Goal: Task Accomplishment & Management: Complete application form

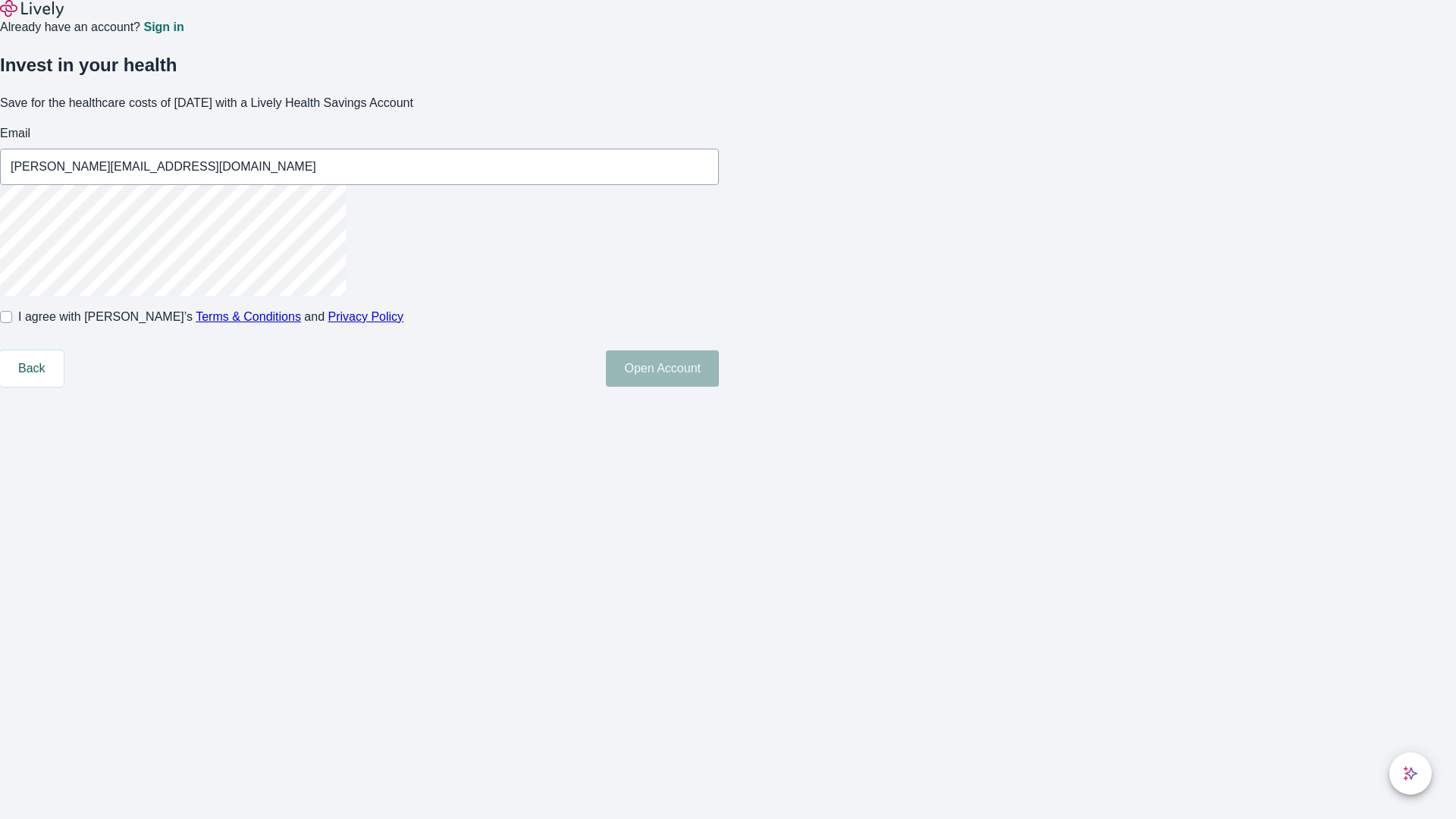
click at [13, 323] on input "I agree with Lively’s Terms & Conditions and Privacy Policy" at bounding box center [6, 317] width 13 height 12
checkbox input "true"
click at [719, 387] on button "Open Account" at bounding box center [663, 368] width 113 height 37
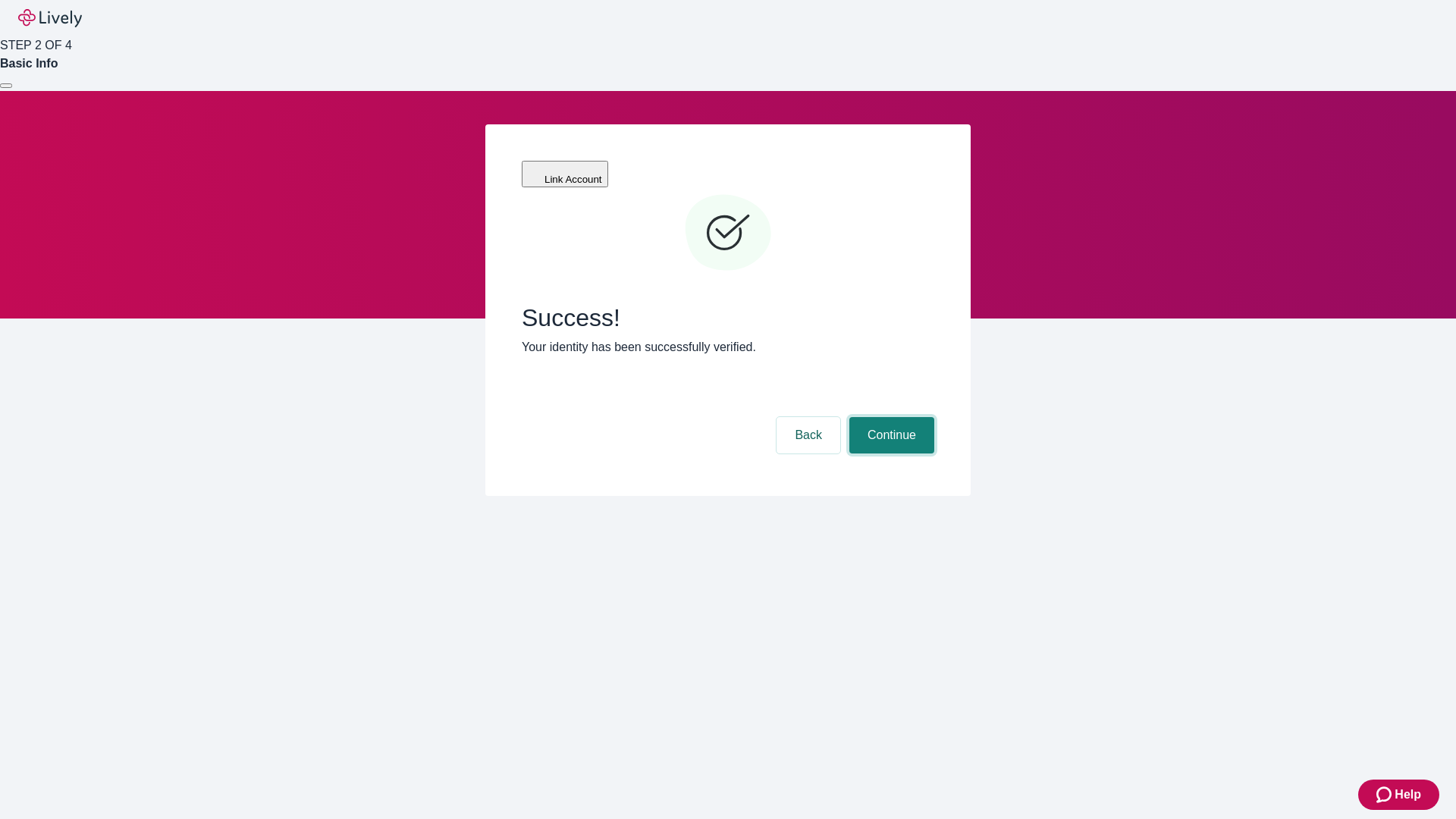
click at [889, 417] on button "Continue" at bounding box center [892, 435] width 85 height 37
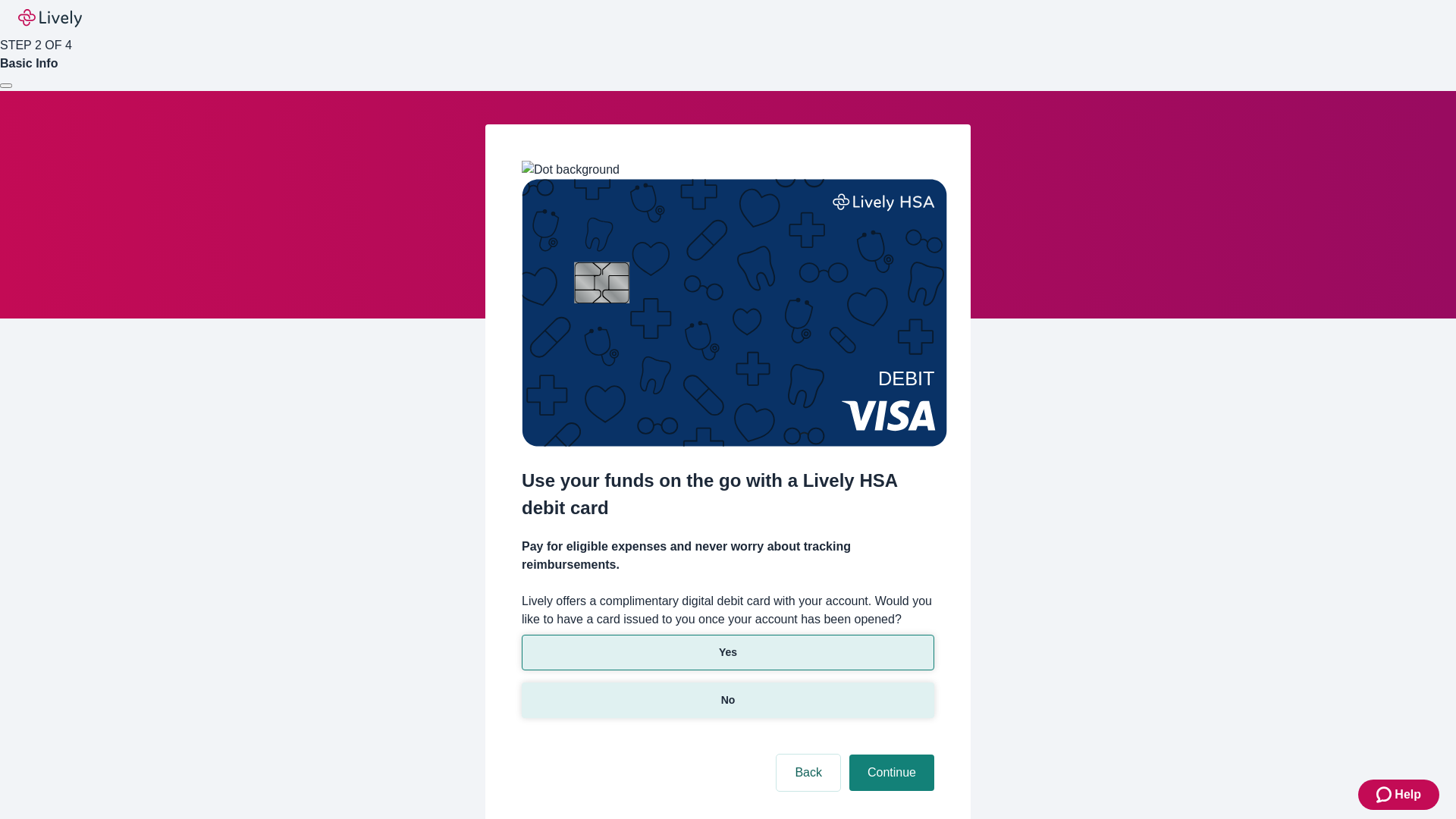
click at [728, 692] on p "No" at bounding box center [728, 700] width 14 height 16
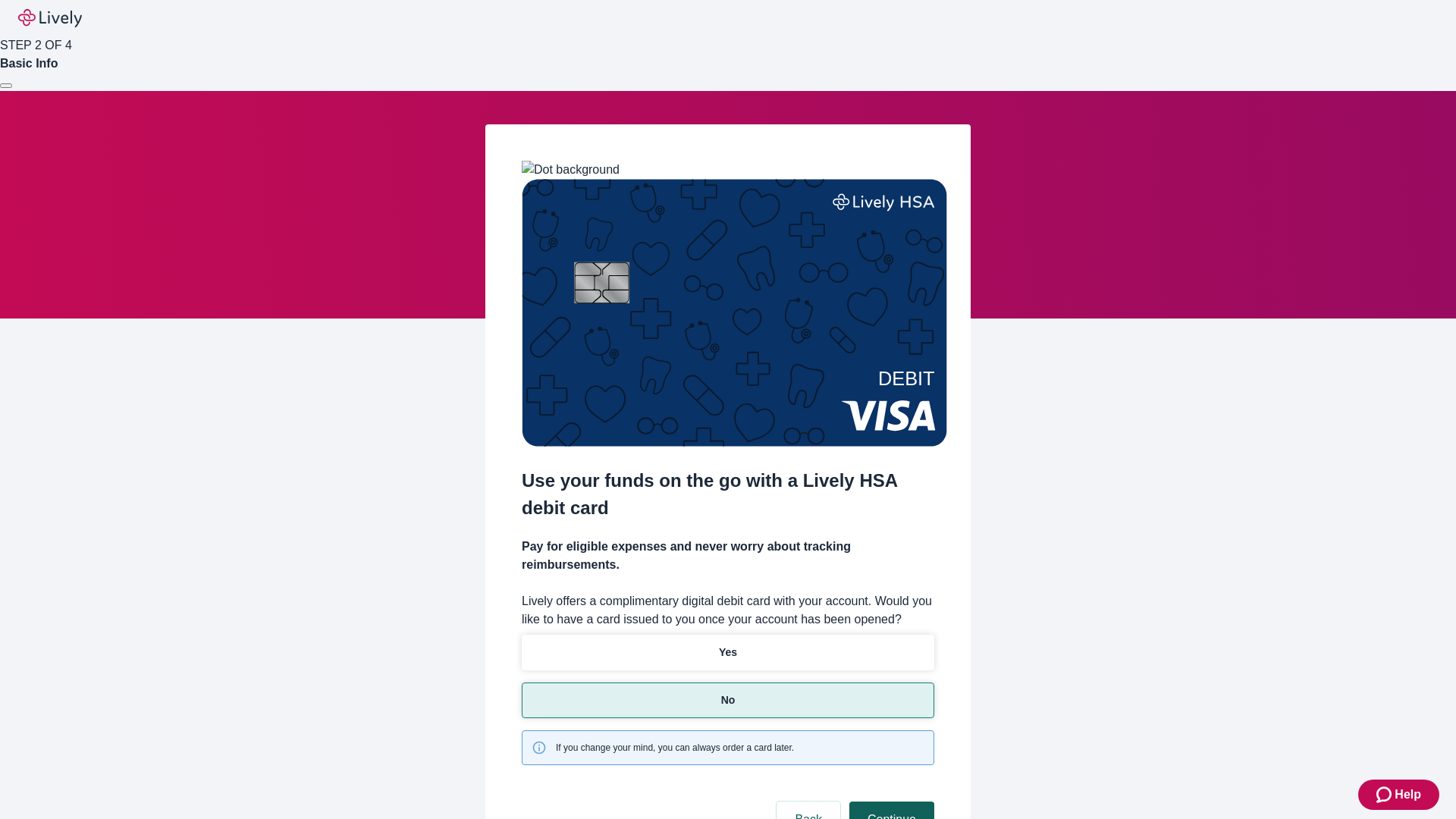
click at [889, 802] on button "Continue" at bounding box center [892, 820] width 85 height 37
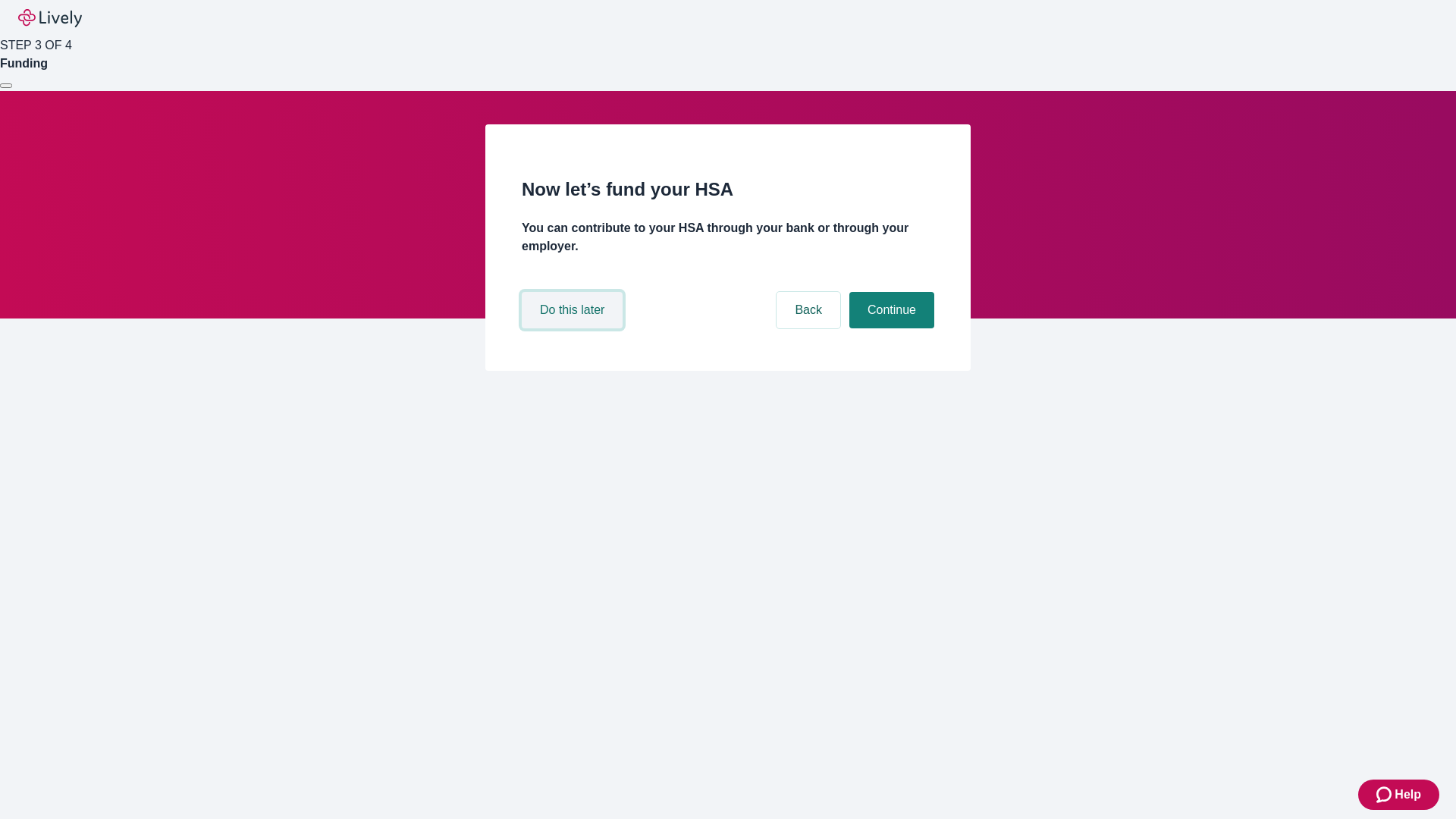
click at [574, 328] on button "Do this later" at bounding box center [572, 310] width 101 height 37
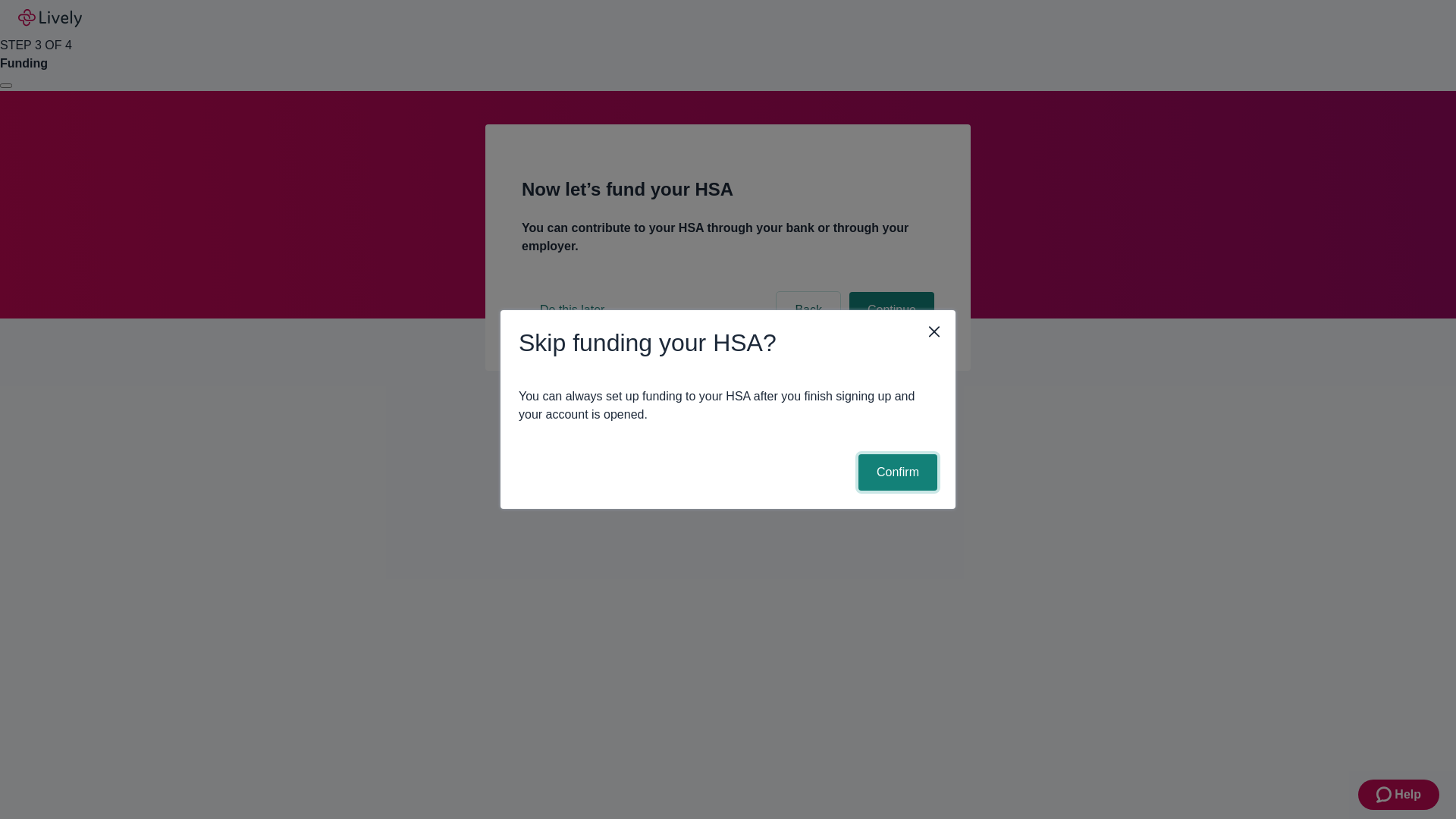
click at [895, 472] on button "Confirm" at bounding box center [898, 472] width 79 height 37
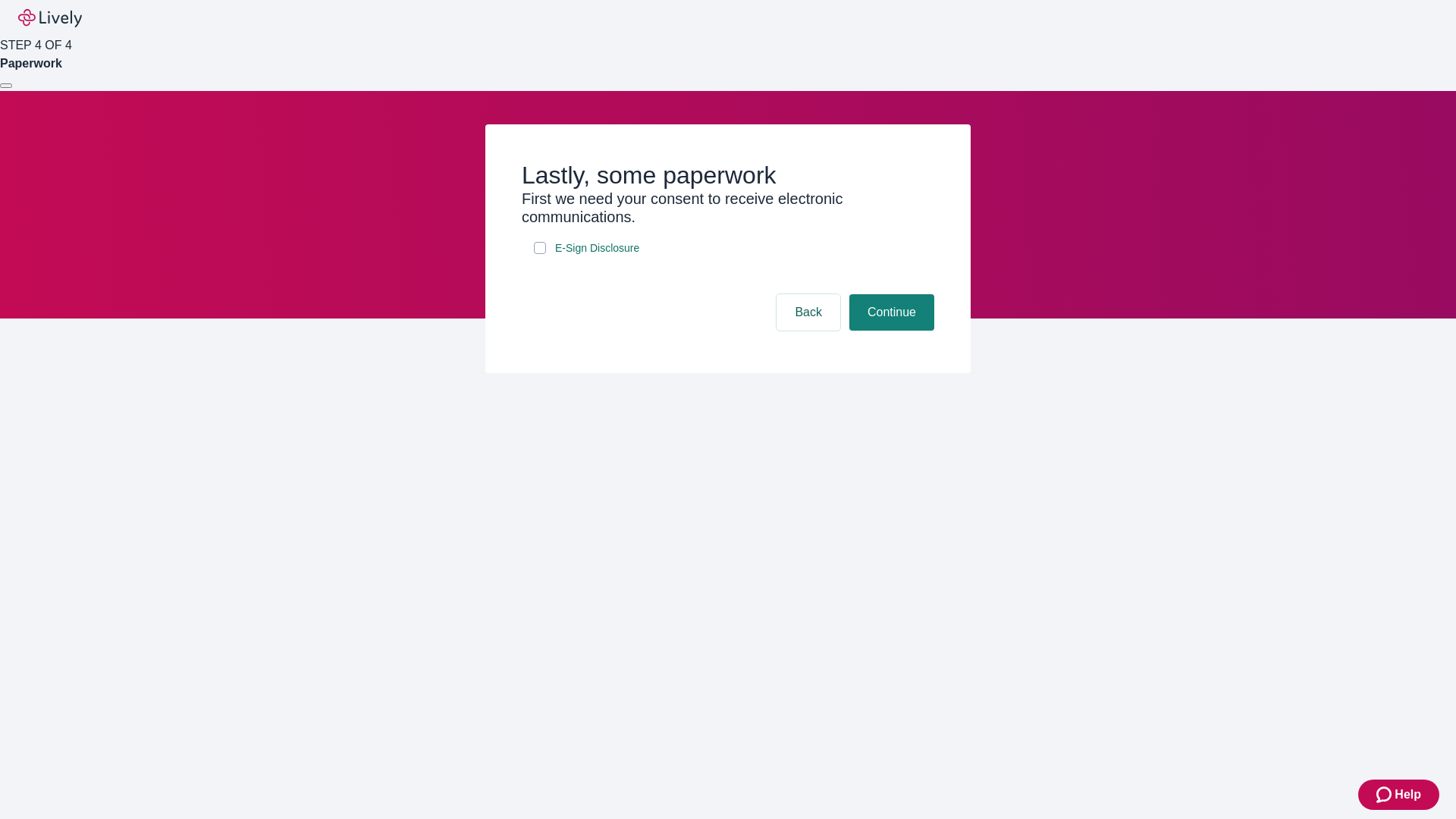
click at [540, 254] on input "E-Sign Disclosure" at bounding box center [540, 247] width 13 height 12
checkbox input "true"
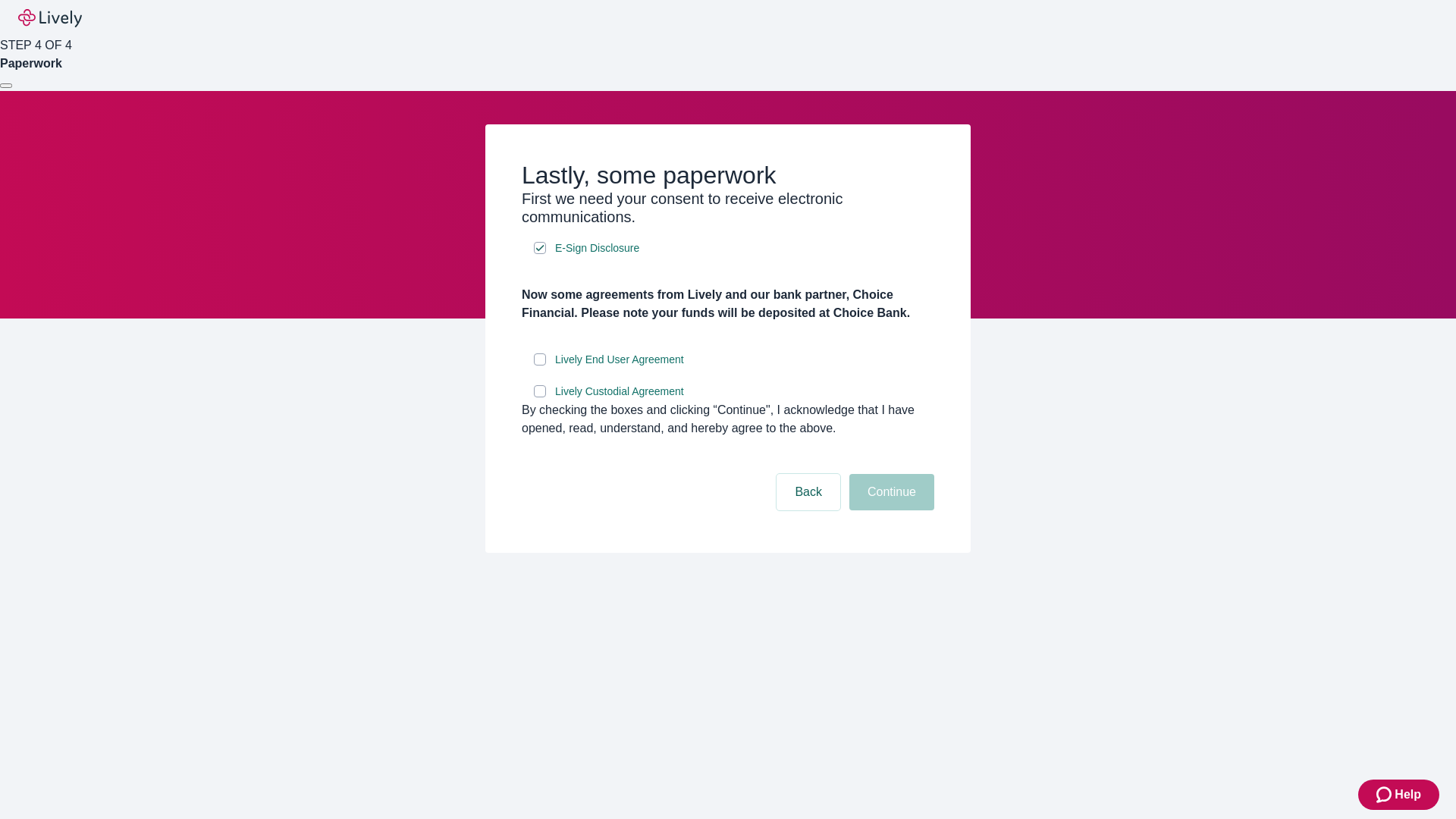
click at [540, 366] on input "Lively End User Agreement" at bounding box center [540, 359] width 13 height 12
checkbox input "true"
click at [540, 397] on input "Lively Custodial Agreement" at bounding box center [540, 391] width 13 height 12
checkbox input "true"
click at [889, 510] on button "Continue" at bounding box center [892, 492] width 85 height 37
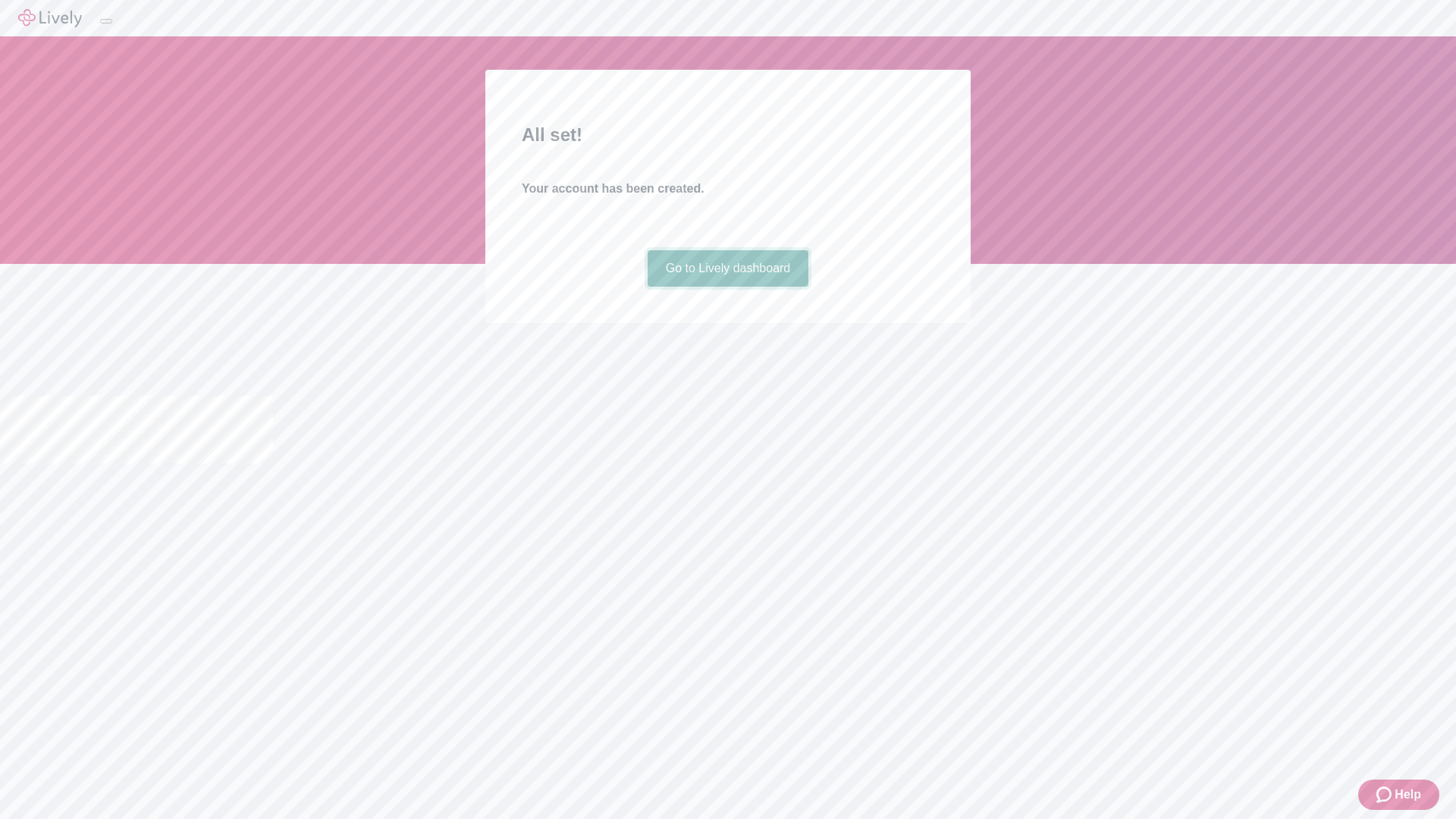
click at [728, 287] on link "Go to Lively dashboard" at bounding box center [728, 268] width 162 height 37
